Goal: Information Seeking & Learning: Learn about a topic

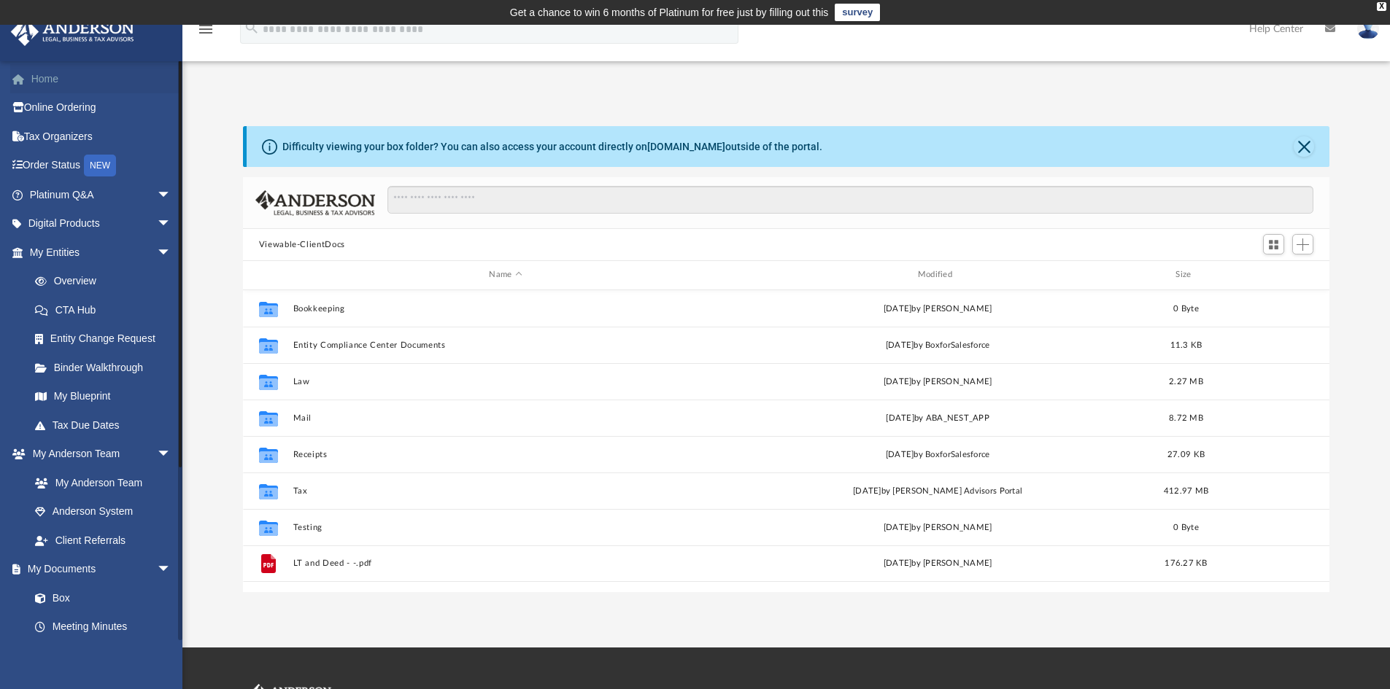
click at [44, 80] on link "Home" at bounding box center [101, 78] width 183 height 29
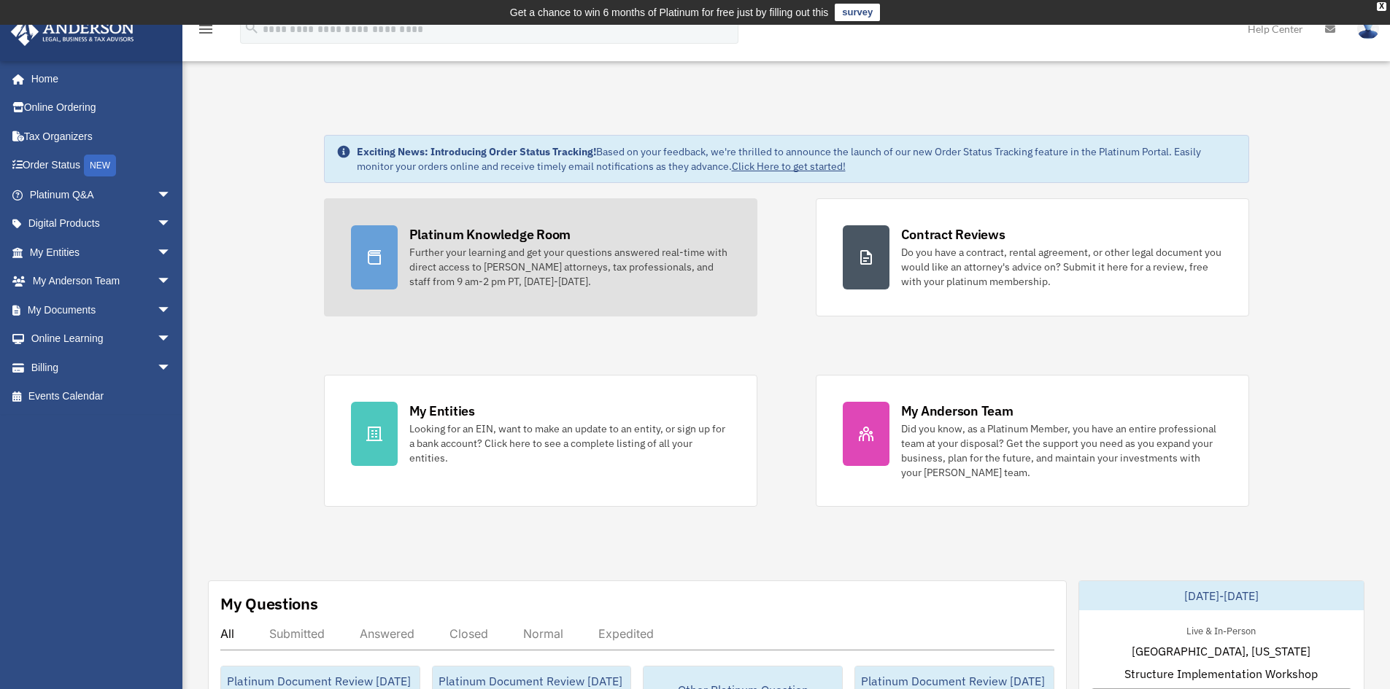
click at [497, 249] on div "Further your learning and get your questions answered real-time with direct acc…" at bounding box center [569, 267] width 321 height 44
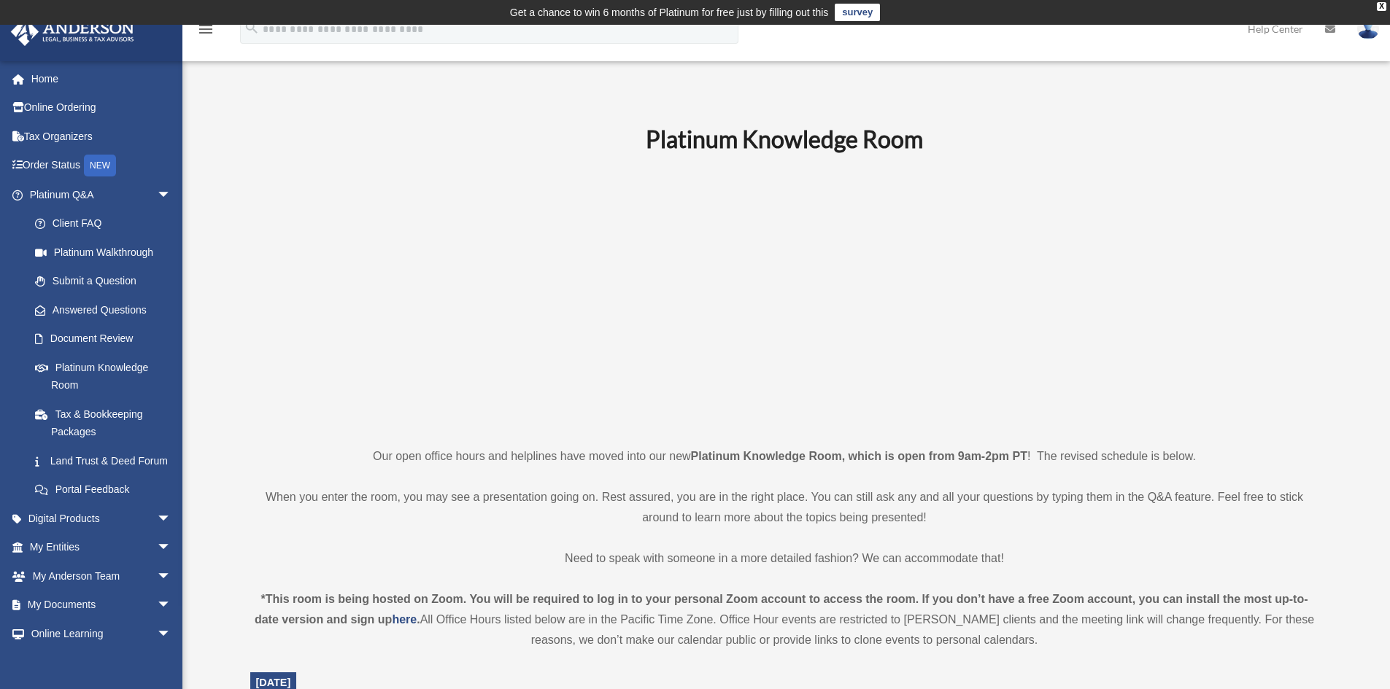
scroll to position [365, 0]
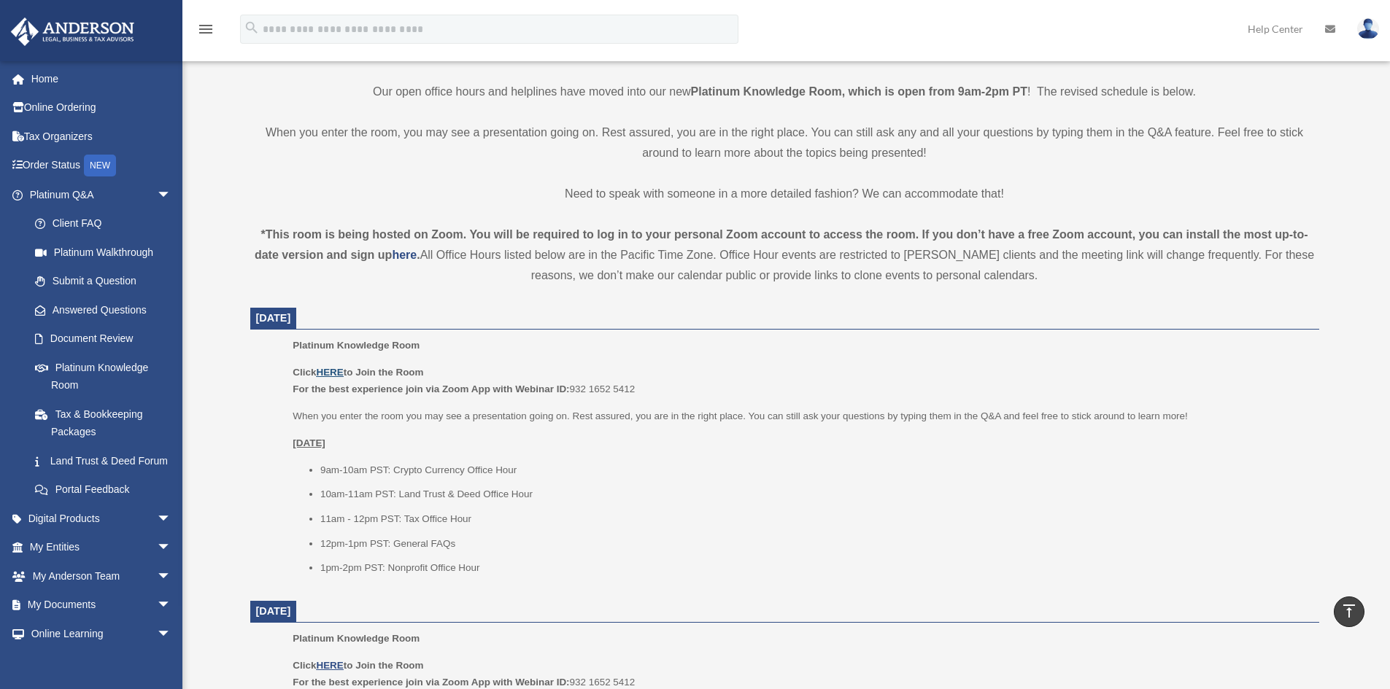
click at [331, 368] on u "HERE" at bounding box center [329, 372] width 27 height 11
